Goal: Transaction & Acquisition: Purchase product/service

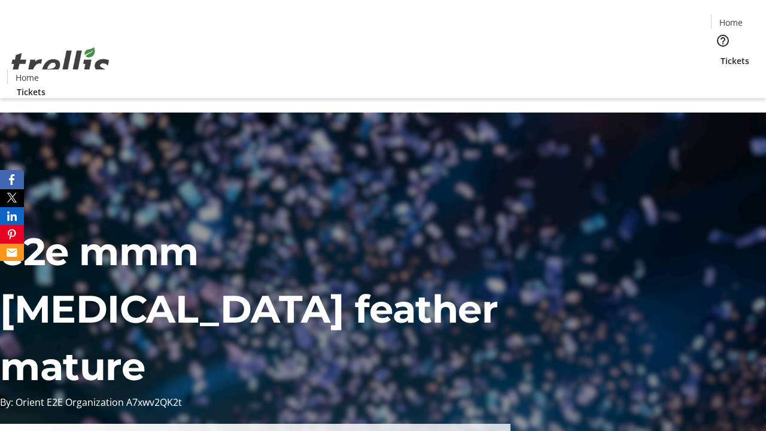
click at [721, 54] on span "Tickets" at bounding box center [735, 60] width 29 height 13
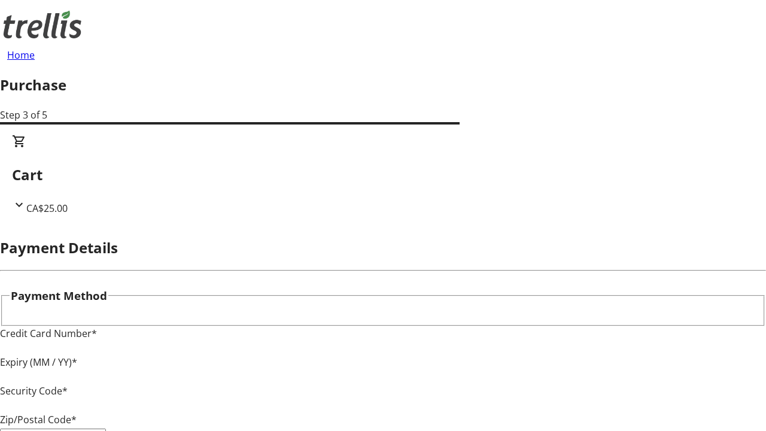
type input "V1Y 0C2"
